Goal: Task Accomplishment & Management: Use online tool/utility

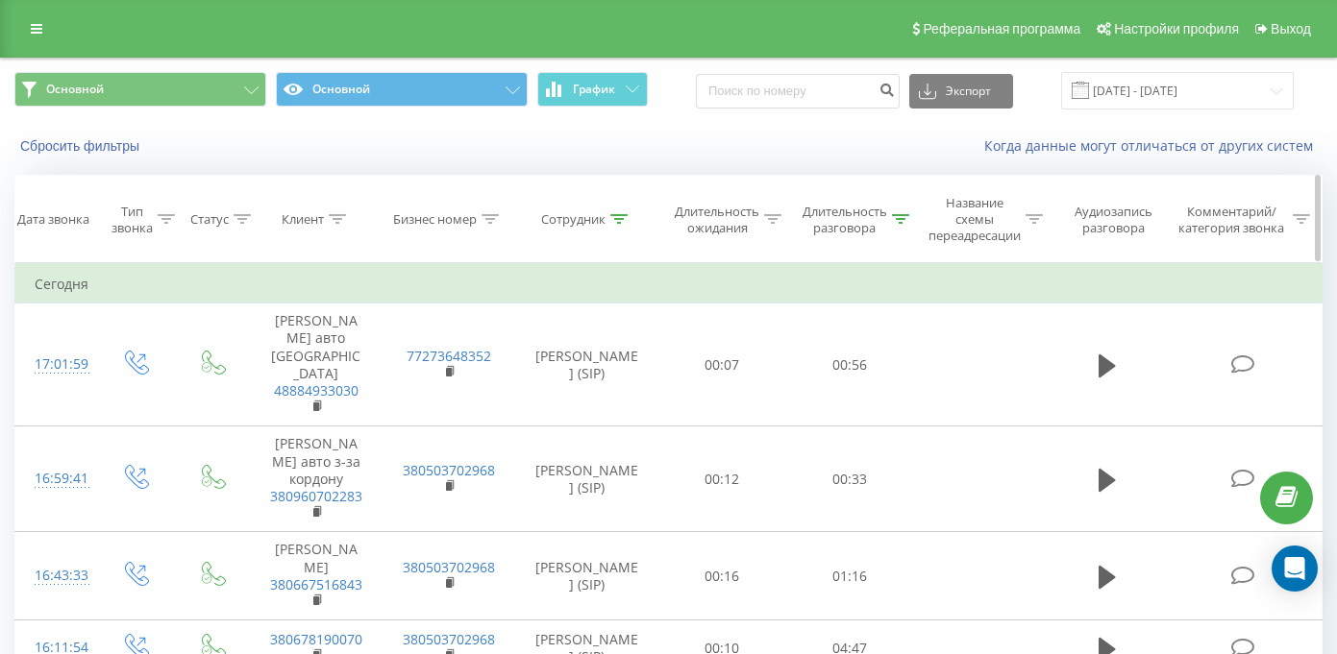
click at [855, 231] on div "Длительность разговора" at bounding box center [844, 220] width 85 height 33
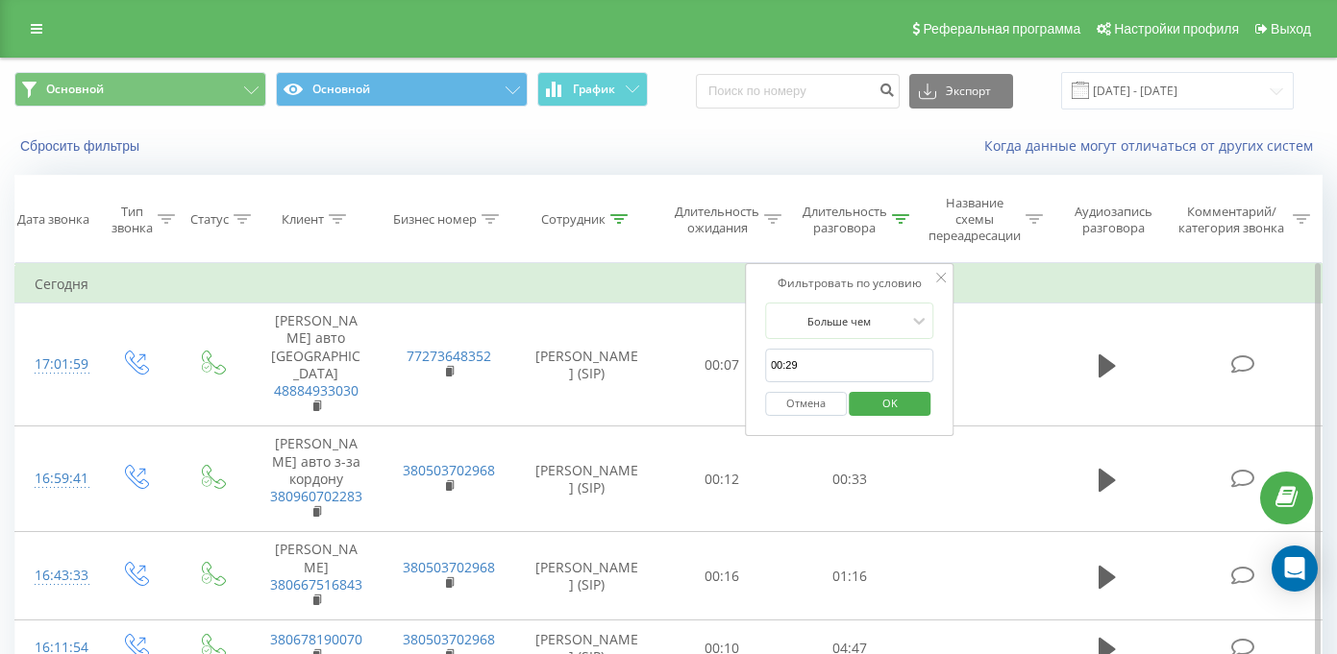
click at [800, 374] on input "00:29" at bounding box center [849, 366] width 169 height 34
type input "00:10"
click at [877, 410] on span "OK" at bounding box center [890, 403] width 54 height 30
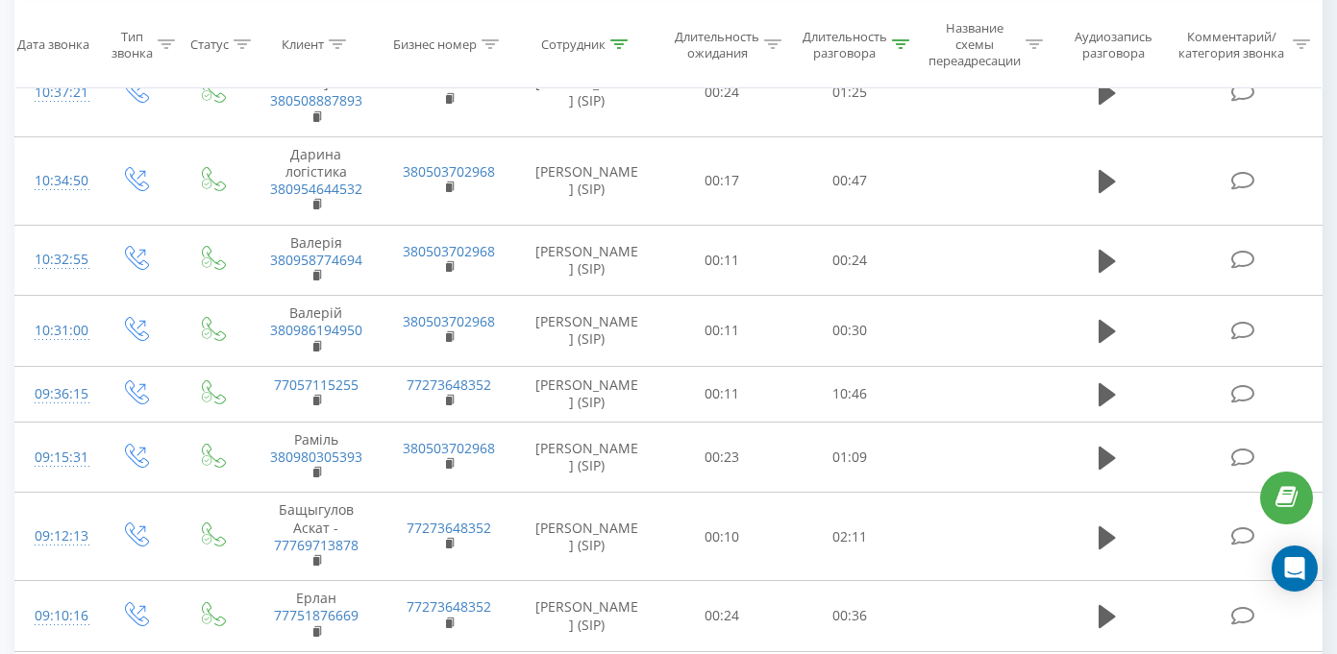
scroll to position [1080, 0]
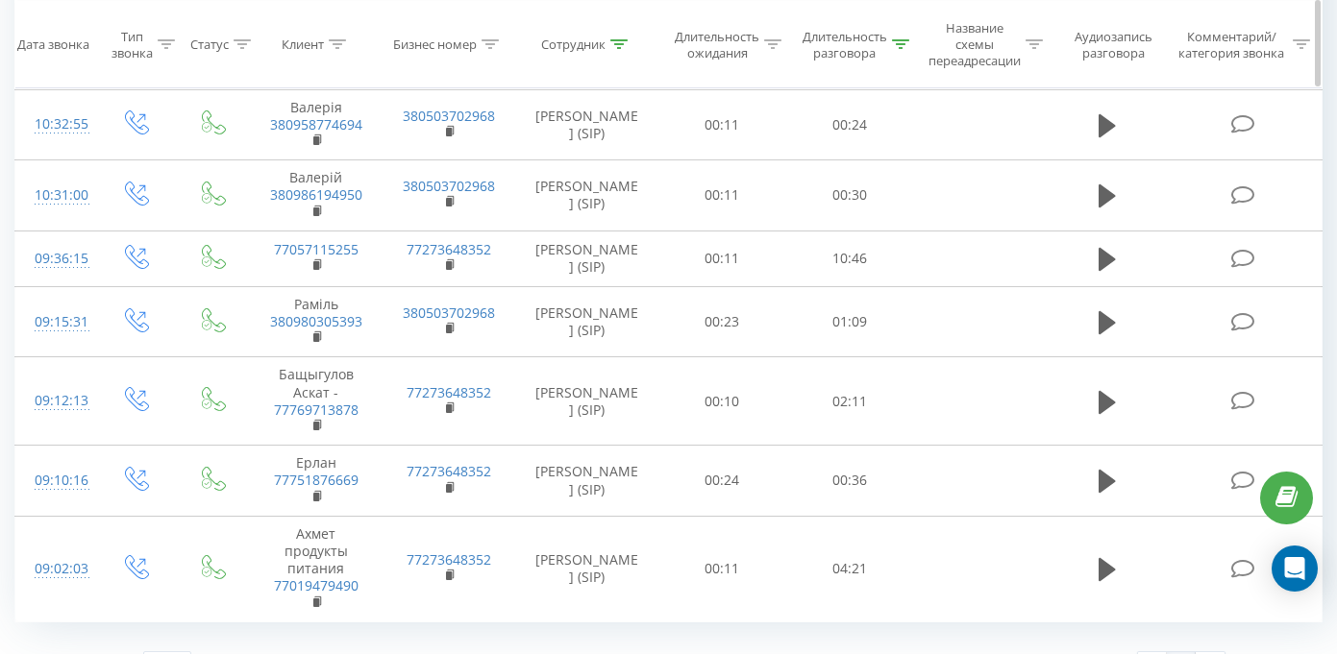
click at [852, 40] on div "Длительность разговора" at bounding box center [844, 44] width 85 height 33
click at [795, 229] on button "Отмена" at bounding box center [806, 227] width 82 height 24
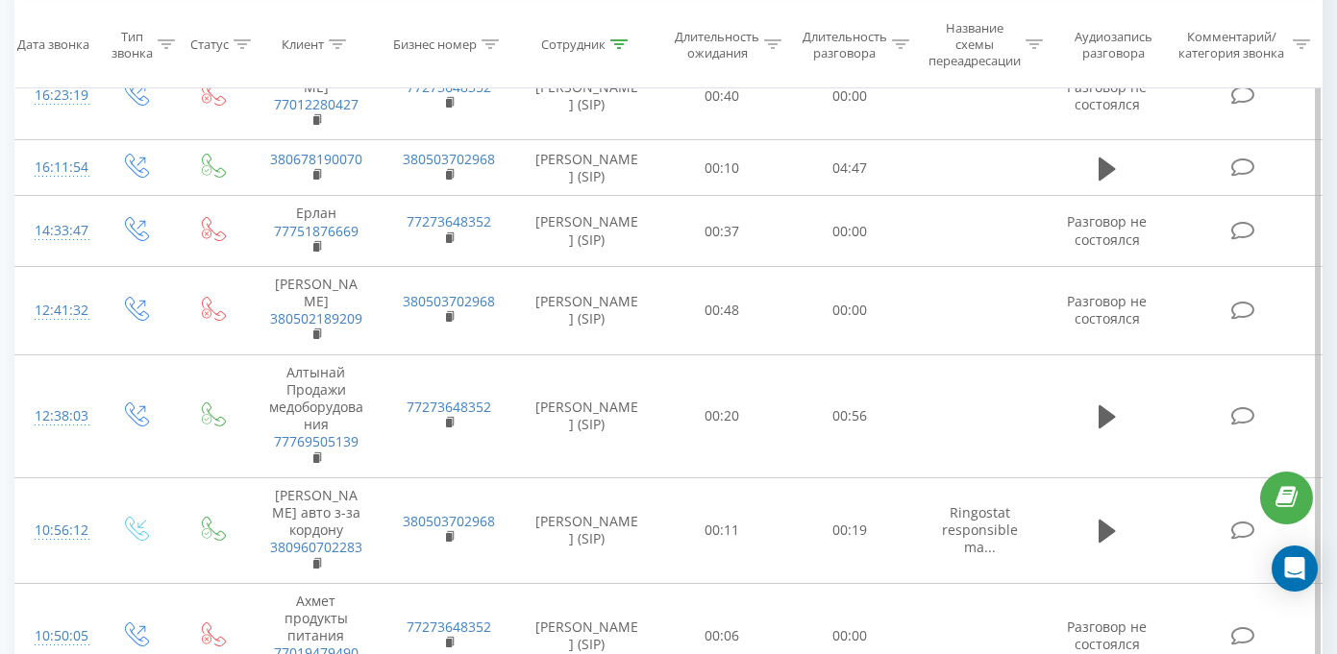
scroll to position [1821, 0]
